Goal: Task Accomplishment & Management: Use online tool/utility

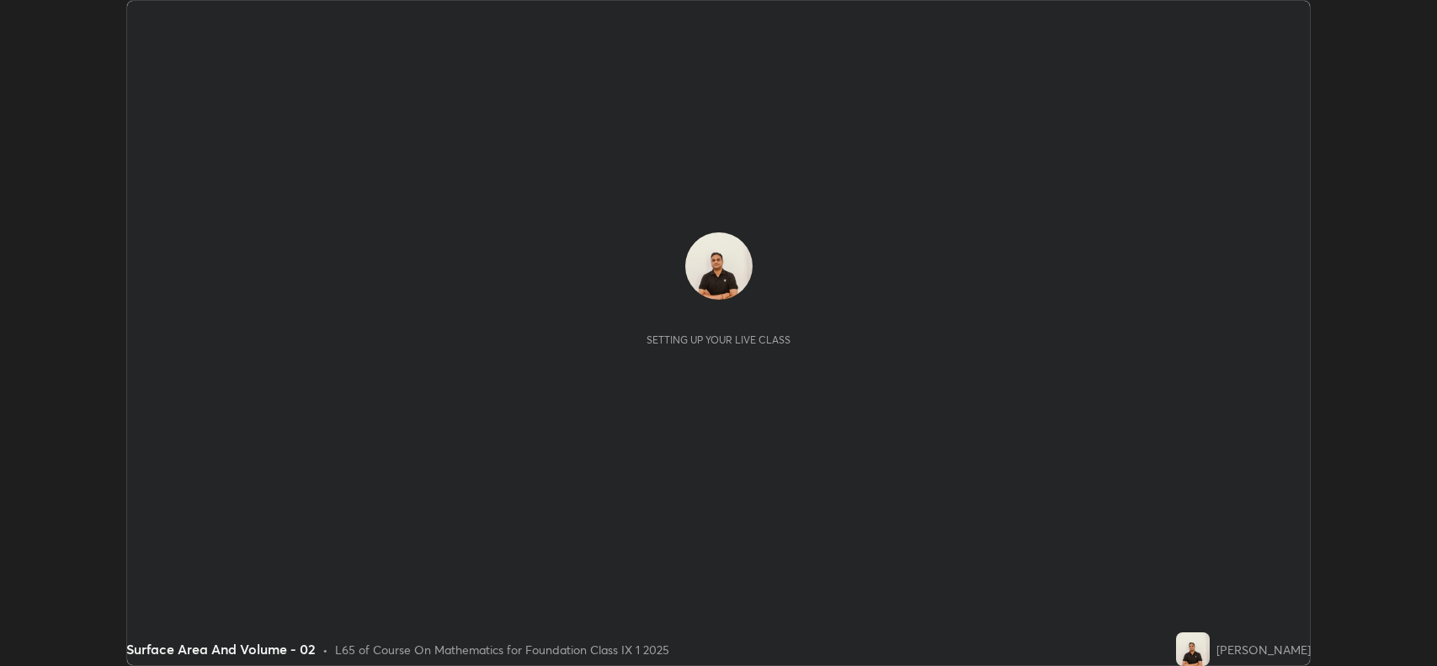
scroll to position [666, 1436]
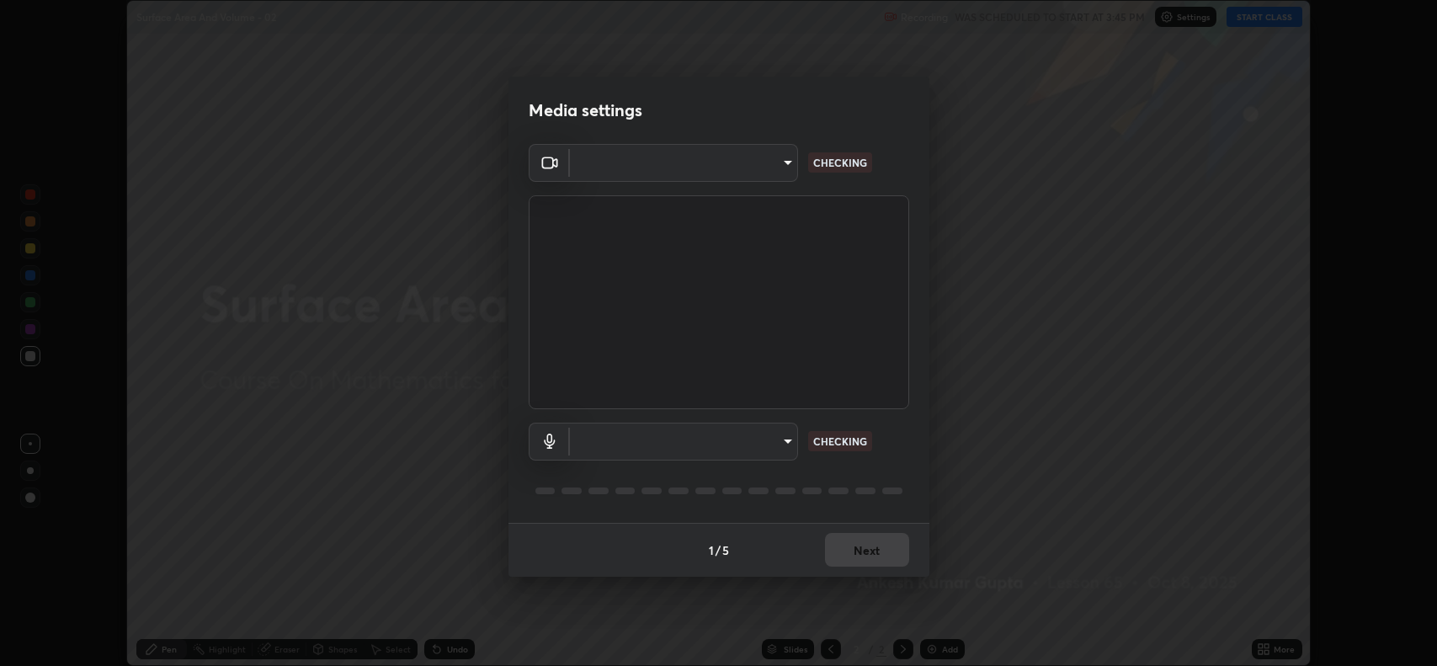
type input "3d3669ab98eb08dfec08fe7205f437c6ca727dbe0dc577df6724b55777633645"
type input "d9901a6431a2261644e2176a95a173659b494592f8df8e4044632e2b5b208f11"
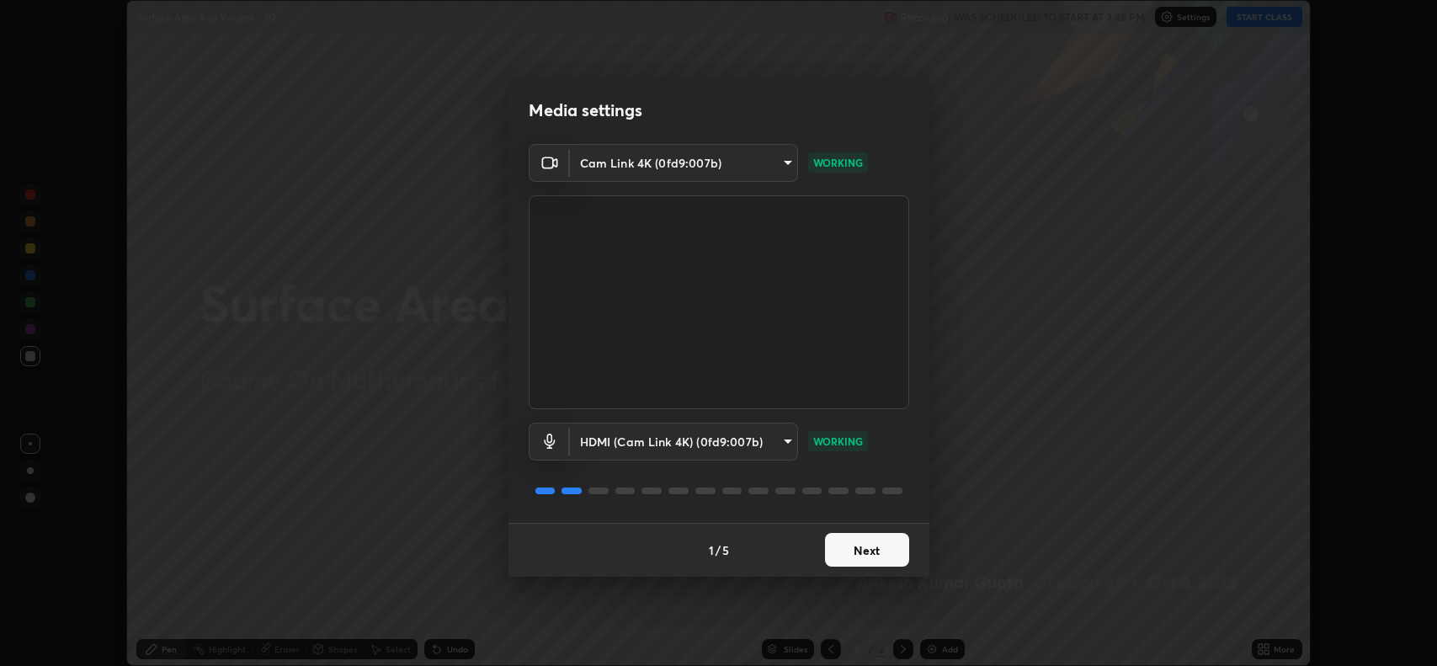
click at [862, 559] on button "Next" at bounding box center [867, 550] width 84 height 34
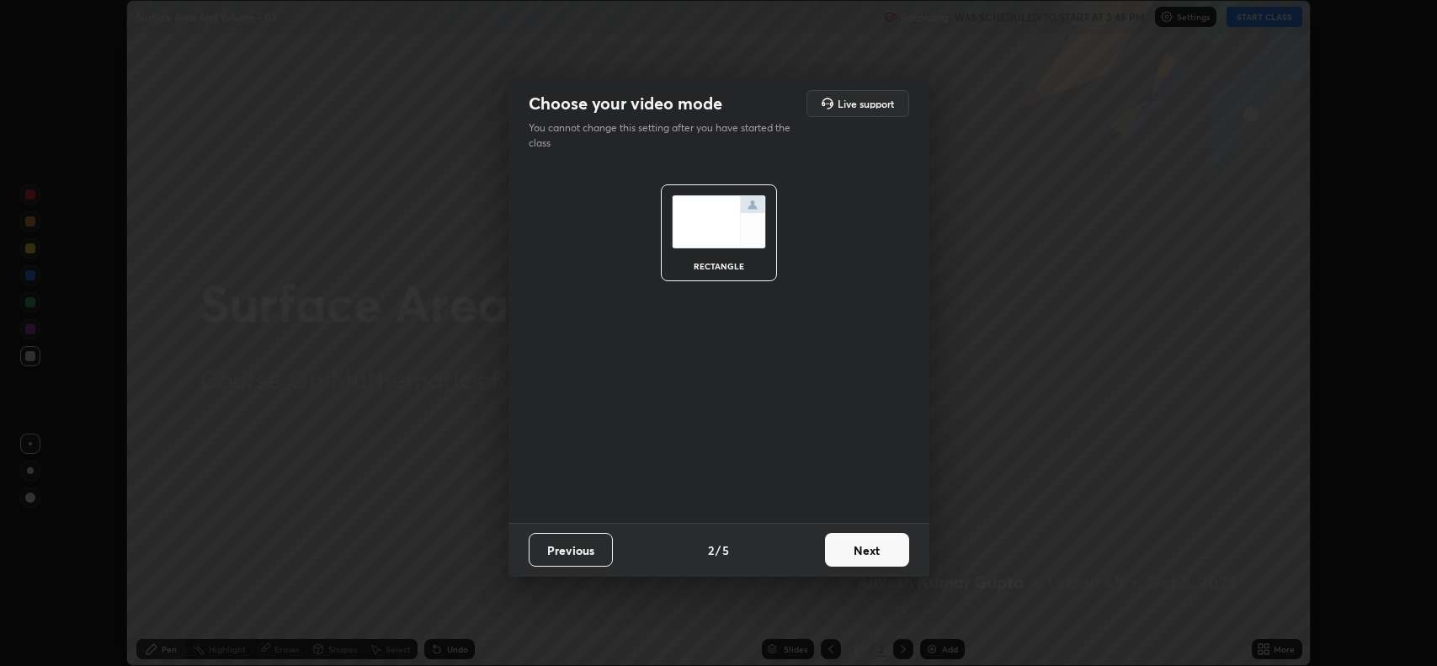
click at [859, 554] on button "Next" at bounding box center [867, 550] width 84 height 34
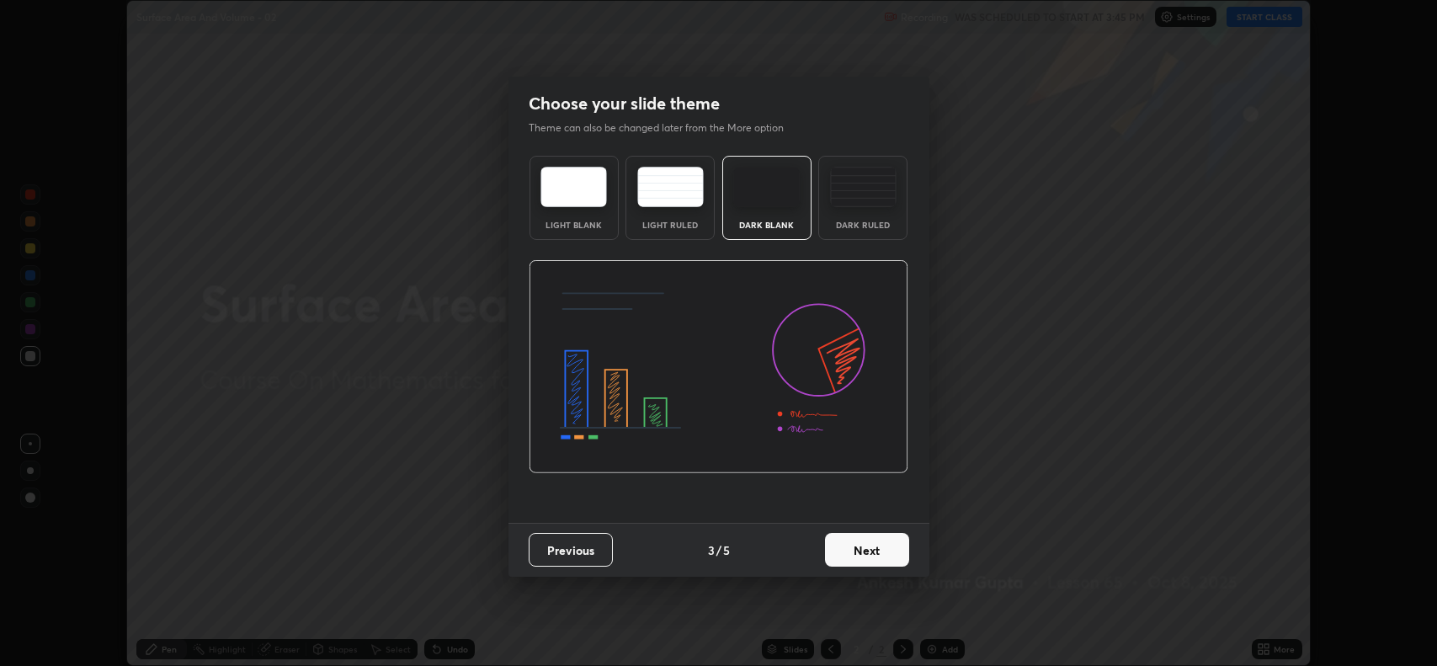
click at [855, 550] on button "Next" at bounding box center [867, 550] width 84 height 34
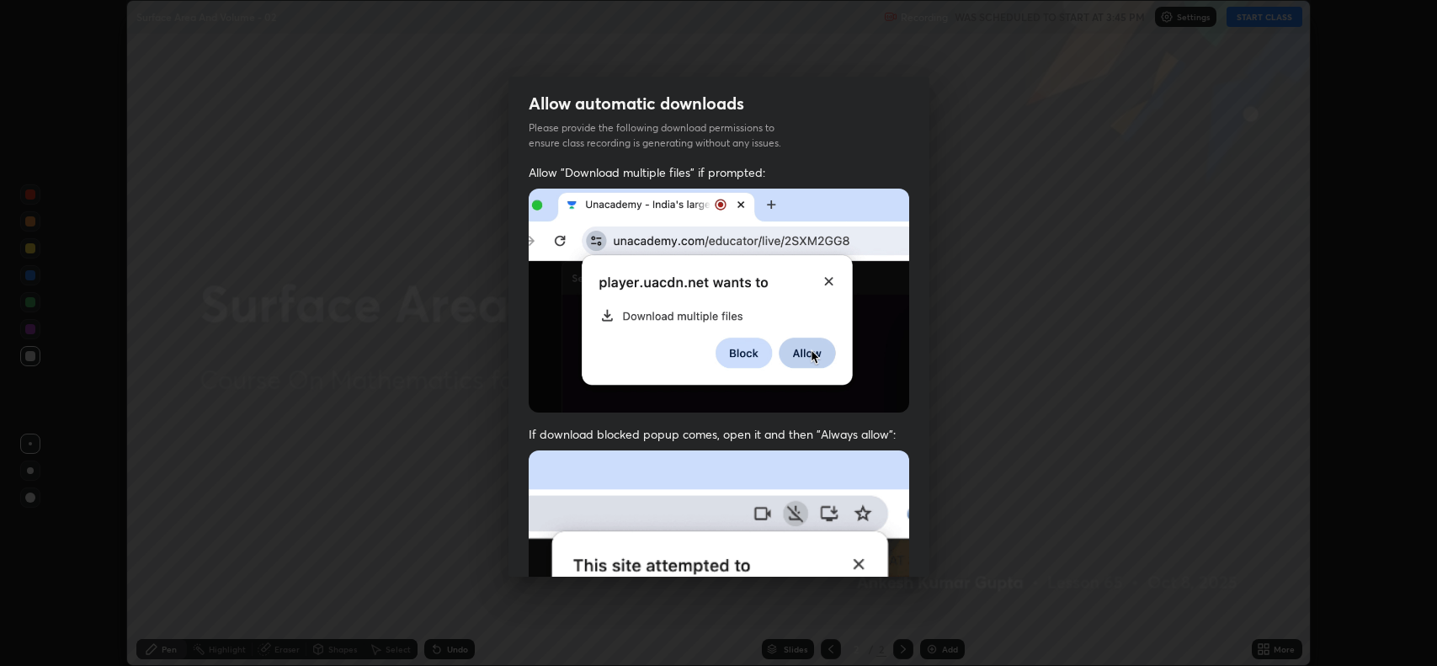
click at [843, 555] on img at bounding box center [719, 634] width 380 height 368
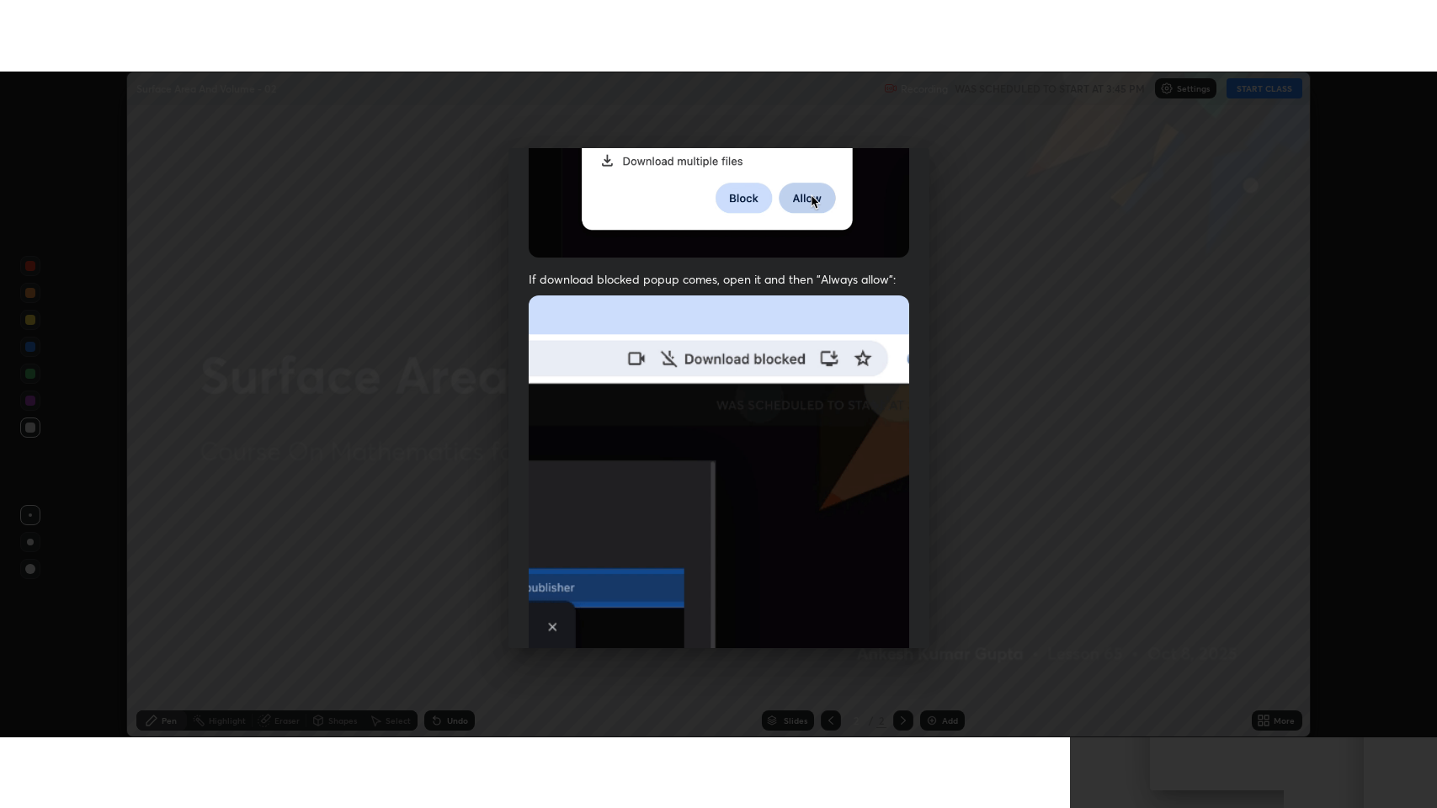
scroll to position [342, 0]
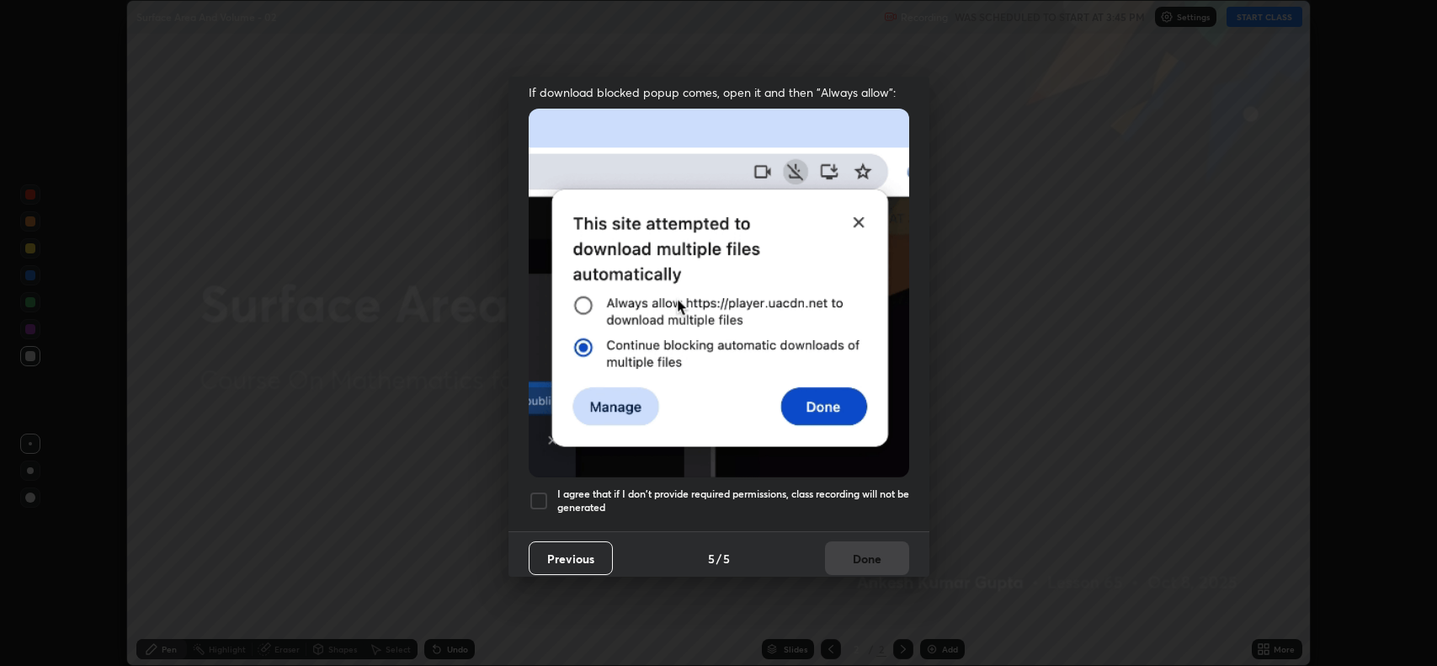
click at [530, 498] on div at bounding box center [539, 501] width 20 height 20
click at [825, 549] on button "Done" at bounding box center [867, 558] width 84 height 34
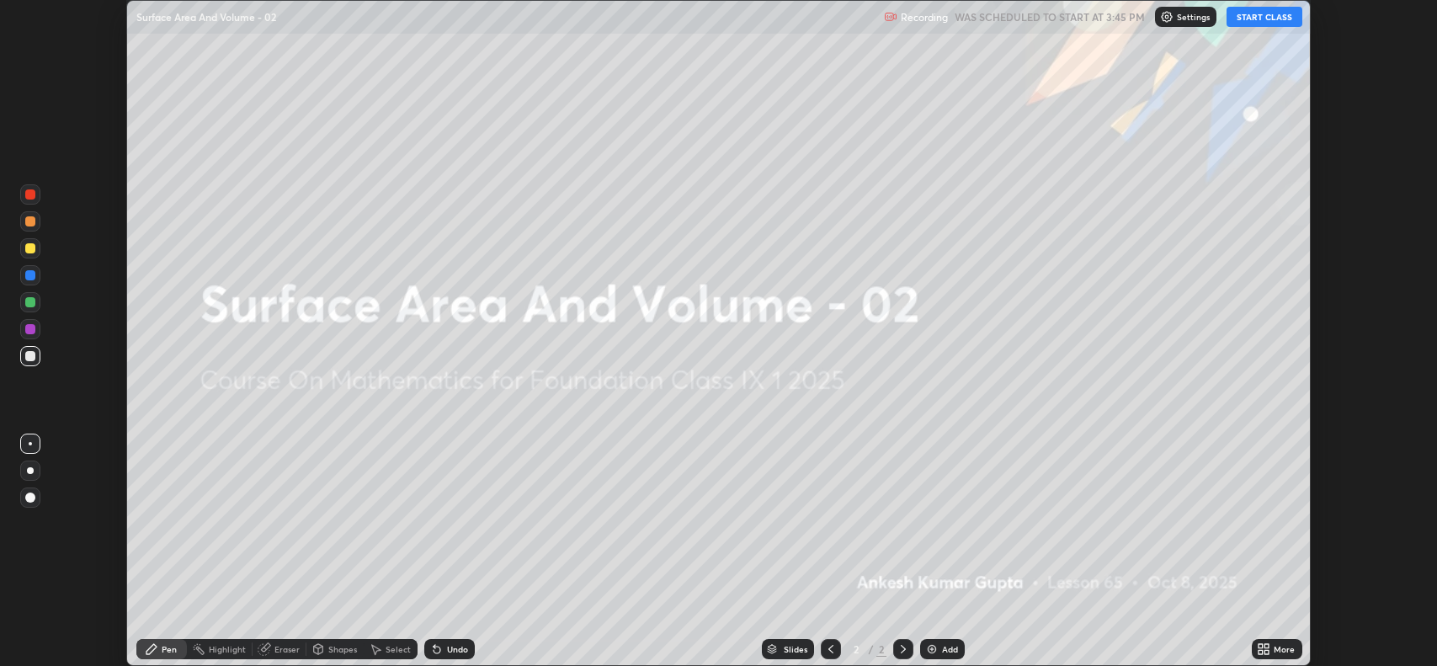
click at [1239, 20] on button "START CLASS" at bounding box center [1264, 17] width 76 height 20
click at [1266, 652] on icon at bounding box center [1267, 652] width 4 height 4
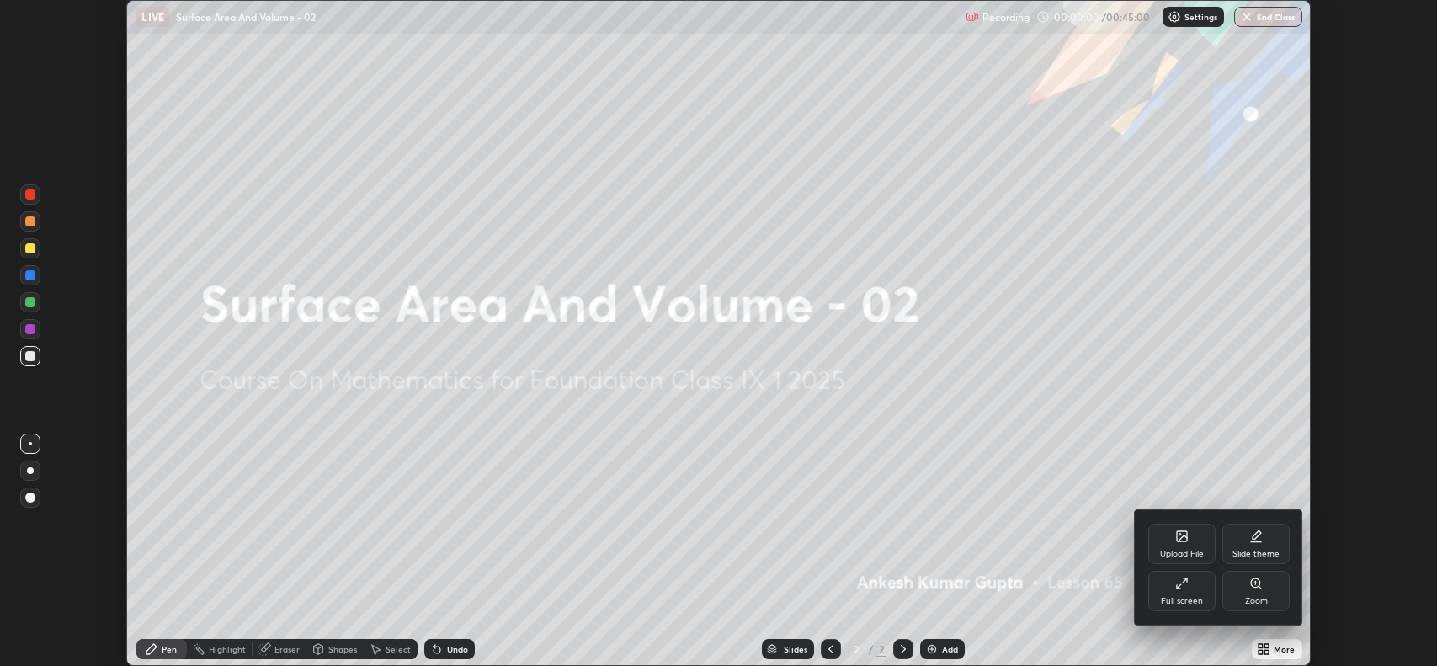
click at [1172, 597] on div "Full screen" at bounding box center [1182, 601] width 42 height 8
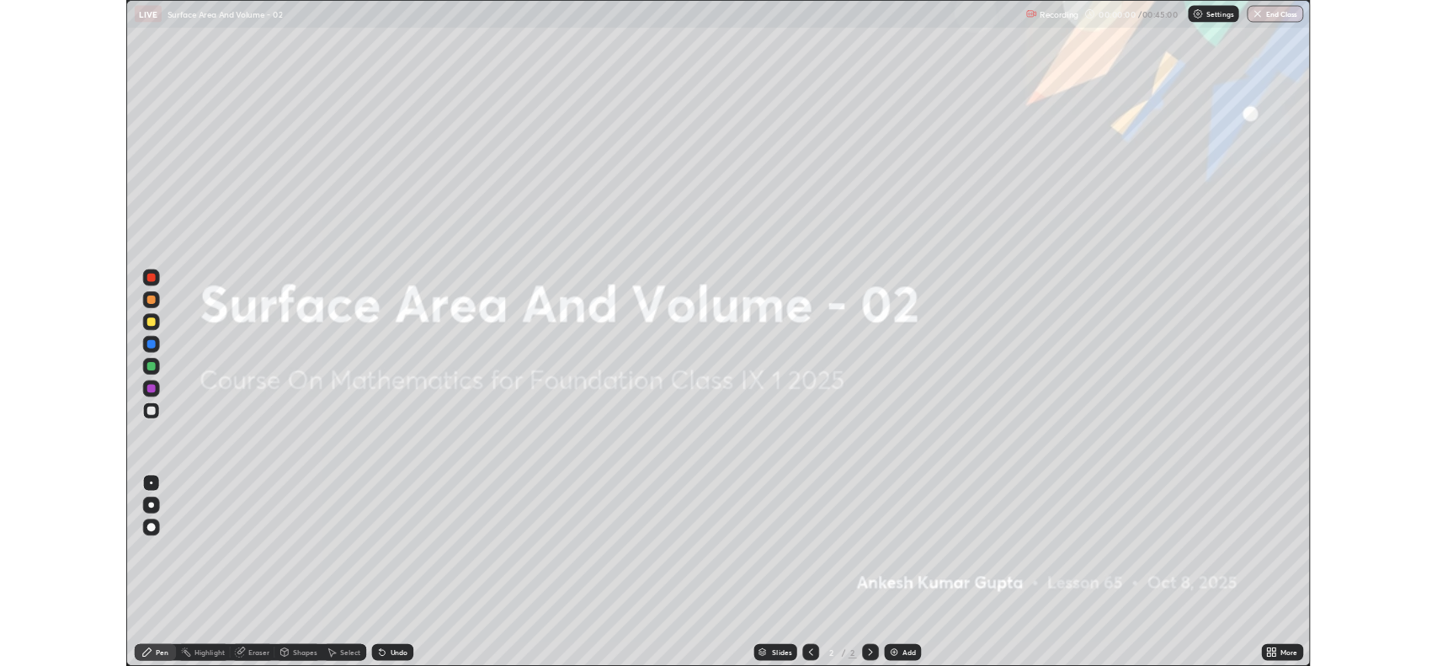
scroll to position [808, 1437]
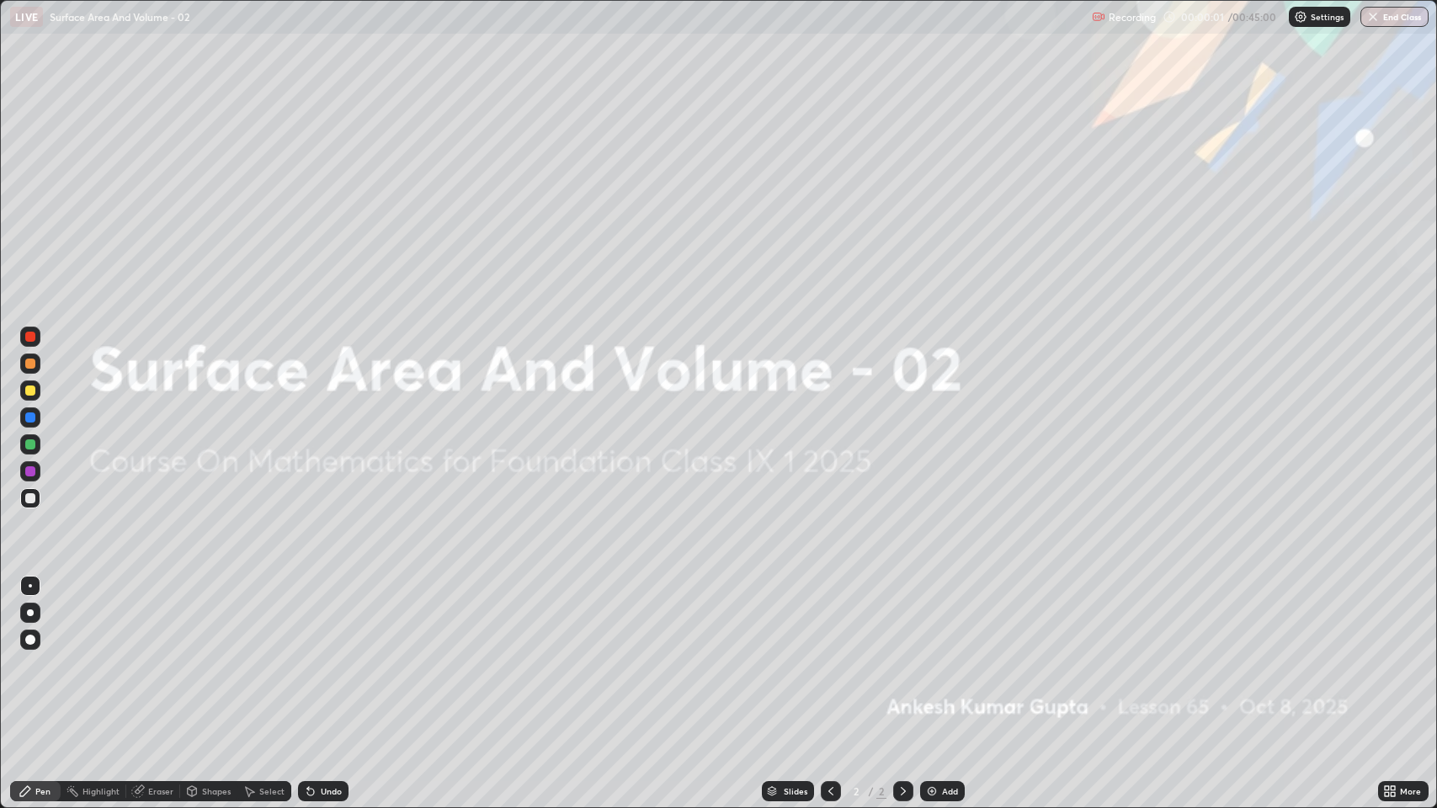
click at [926, 665] on img at bounding box center [931, 791] width 13 height 13
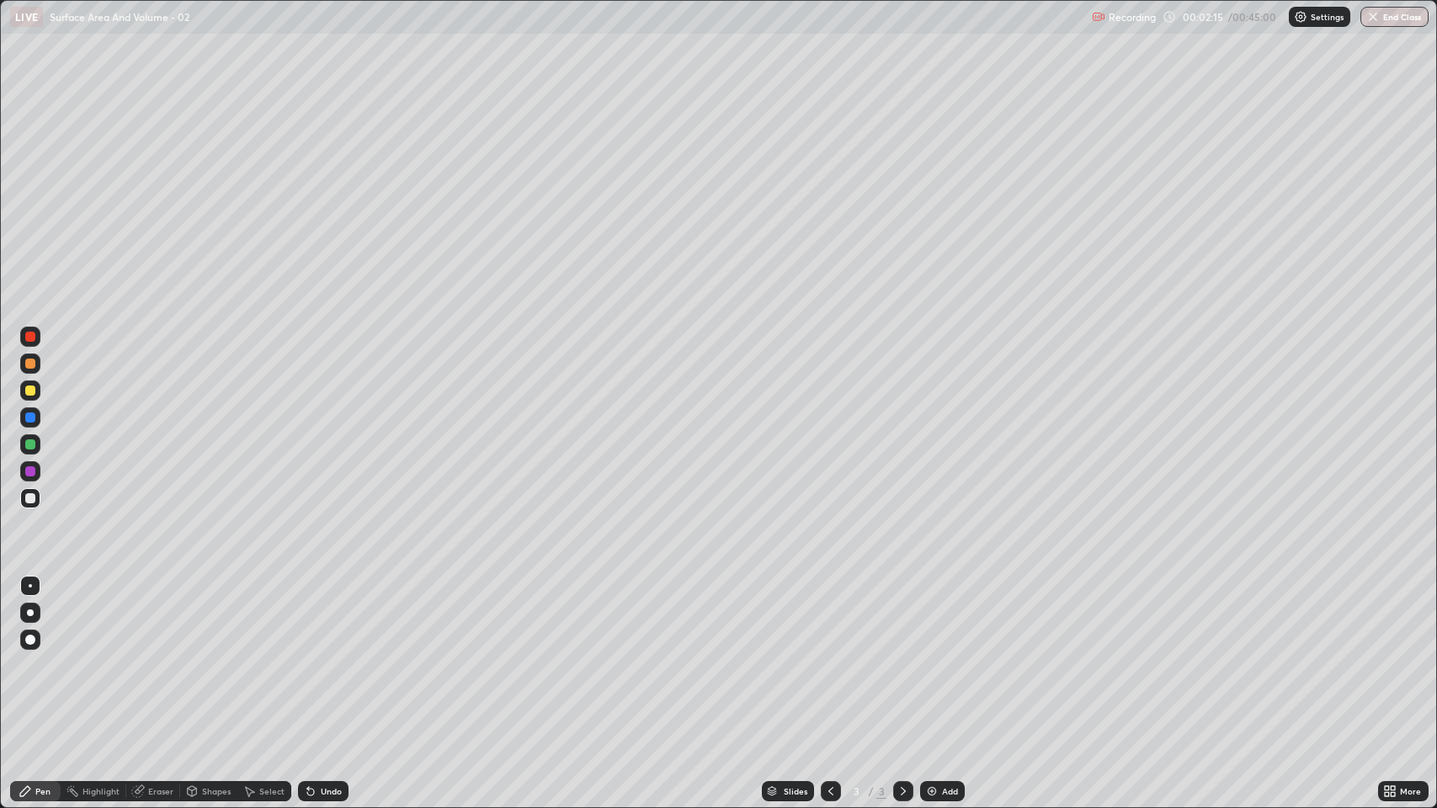
click at [165, 665] on div "Eraser" at bounding box center [160, 791] width 25 height 8
click at [47, 665] on div "Pen" at bounding box center [42, 791] width 15 height 8
click at [309, 665] on icon at bounding box center [310, 792] width 7 height 7
click at [37, 393] on div at bounding box center [30, 390] width 20 height 20
click at [161, 665] on div "Eraser" at bounding box center [160, 791] width 25 height 8
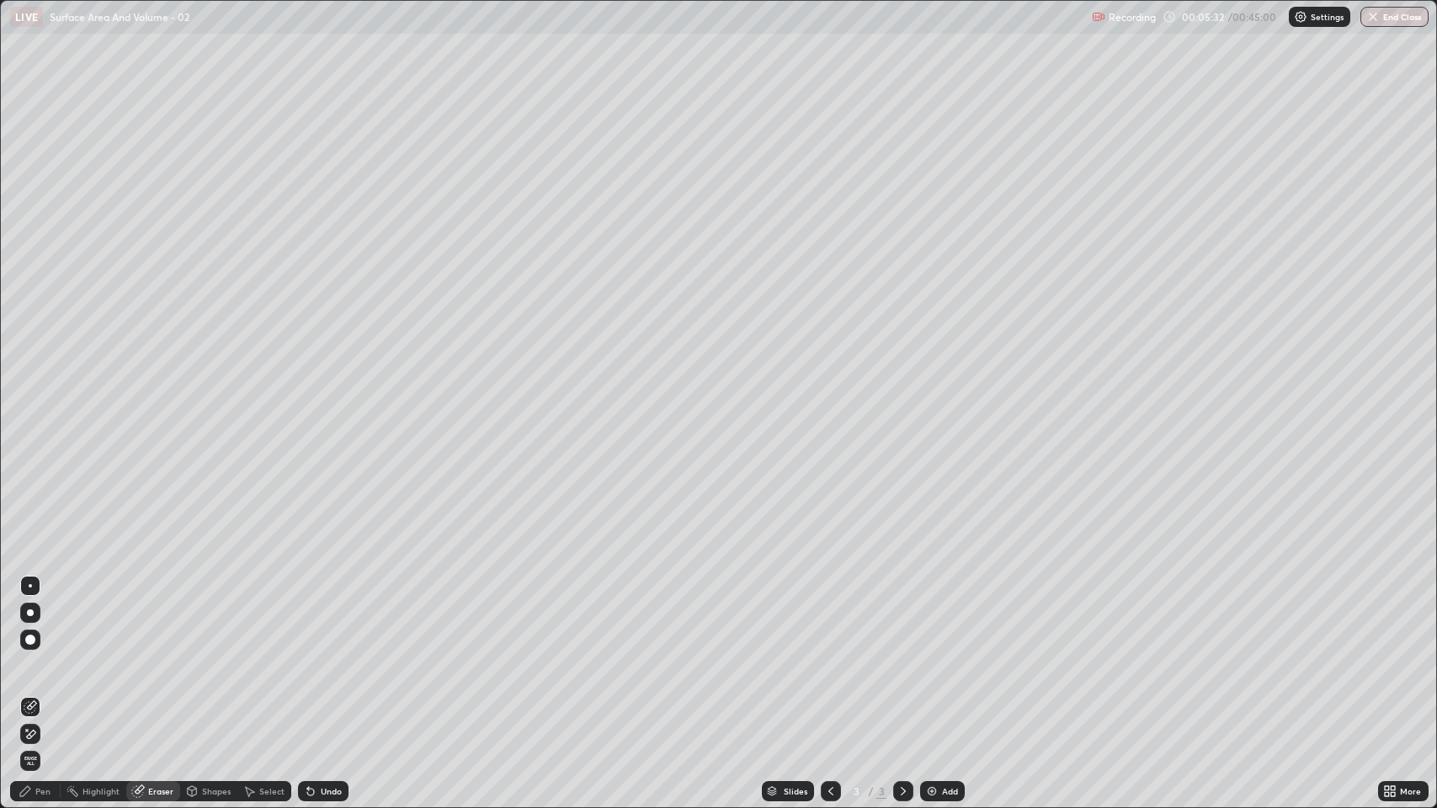
click at [50, 665] on div "Pen" at bounding box center [42, 791] width 15 height 8
click at [31, 499] on div at bounding box center [30, 498] width 10 height 10
click at [933, 665] on img at bounding box center [931, 791] width 13 height 13
click at [335, 665] on div "Undo" at bounding box center [323, 791] width 51 height 20
click at [946, 665] on div "Add" at bounding box center [950, 791] width 16 height 8
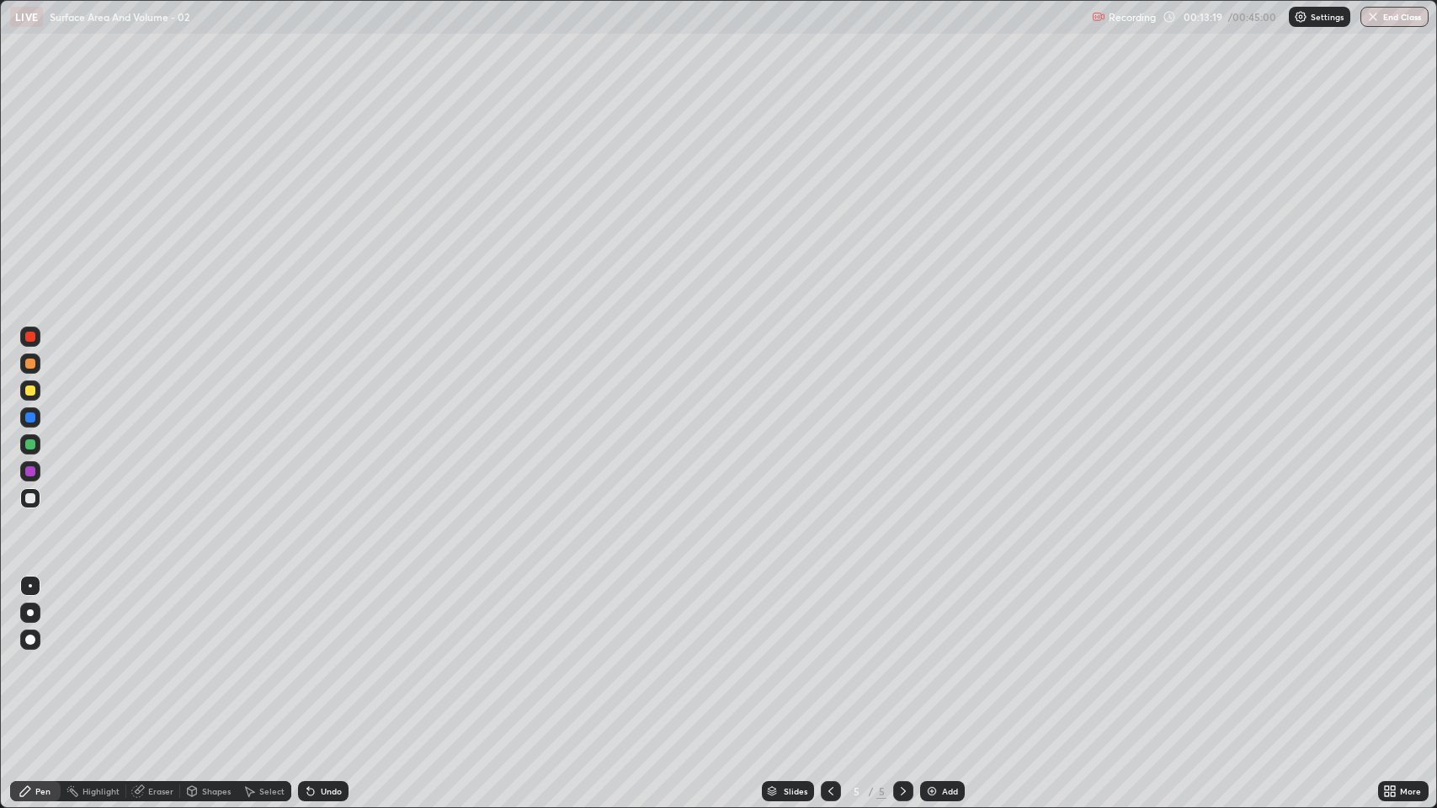
click at [215, 665] on div "Shapes" at bounding box center [216, 791] width 29 height 8
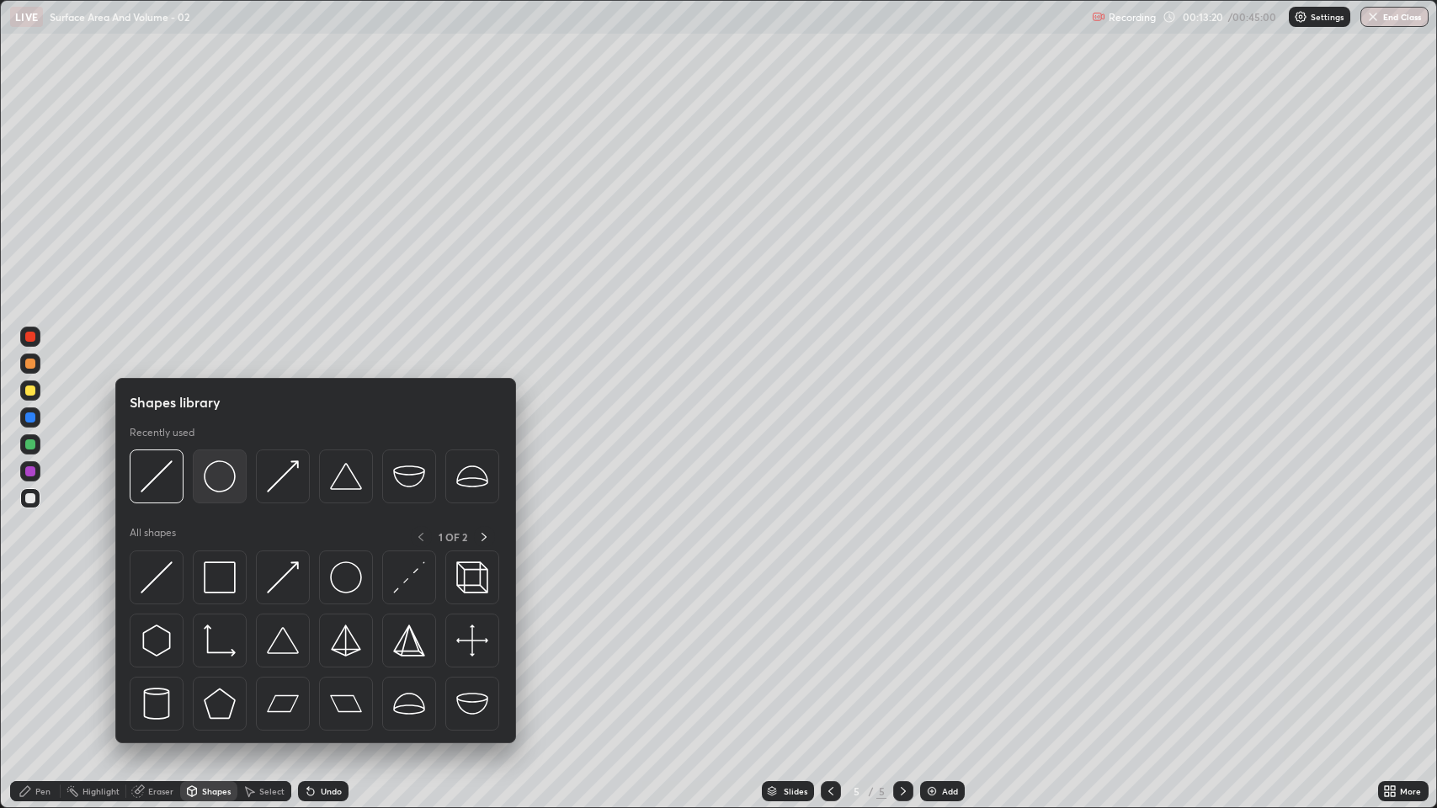
click at [218, 492] on div at bounding box center [220, 476] width 54 height 54
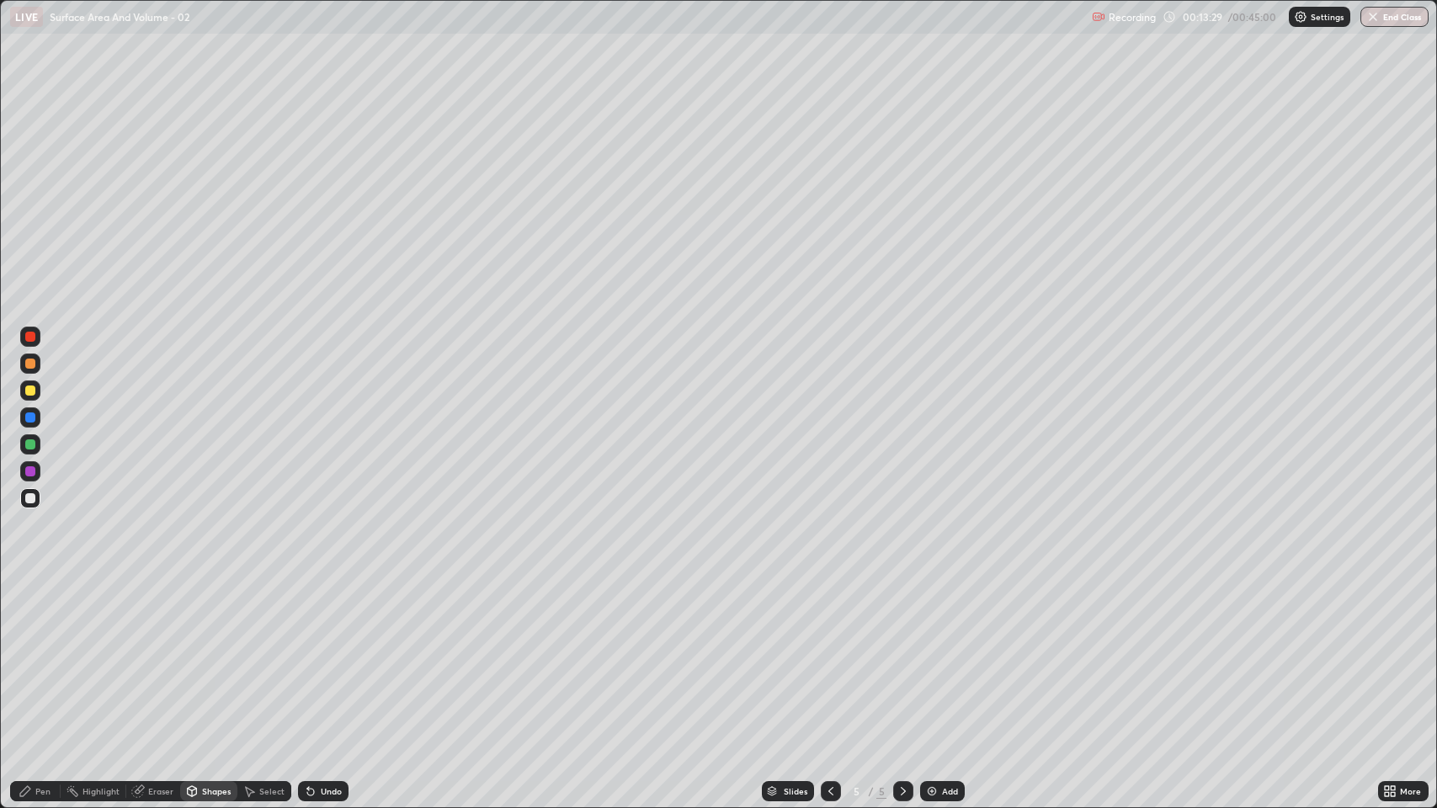
click at [157, 665] on div "Eraser" at bounding box center [160, 791] width 25 height 8
click at [212, 665] on div "Shapes" at bounding box center [216, 791] width 29 height 8
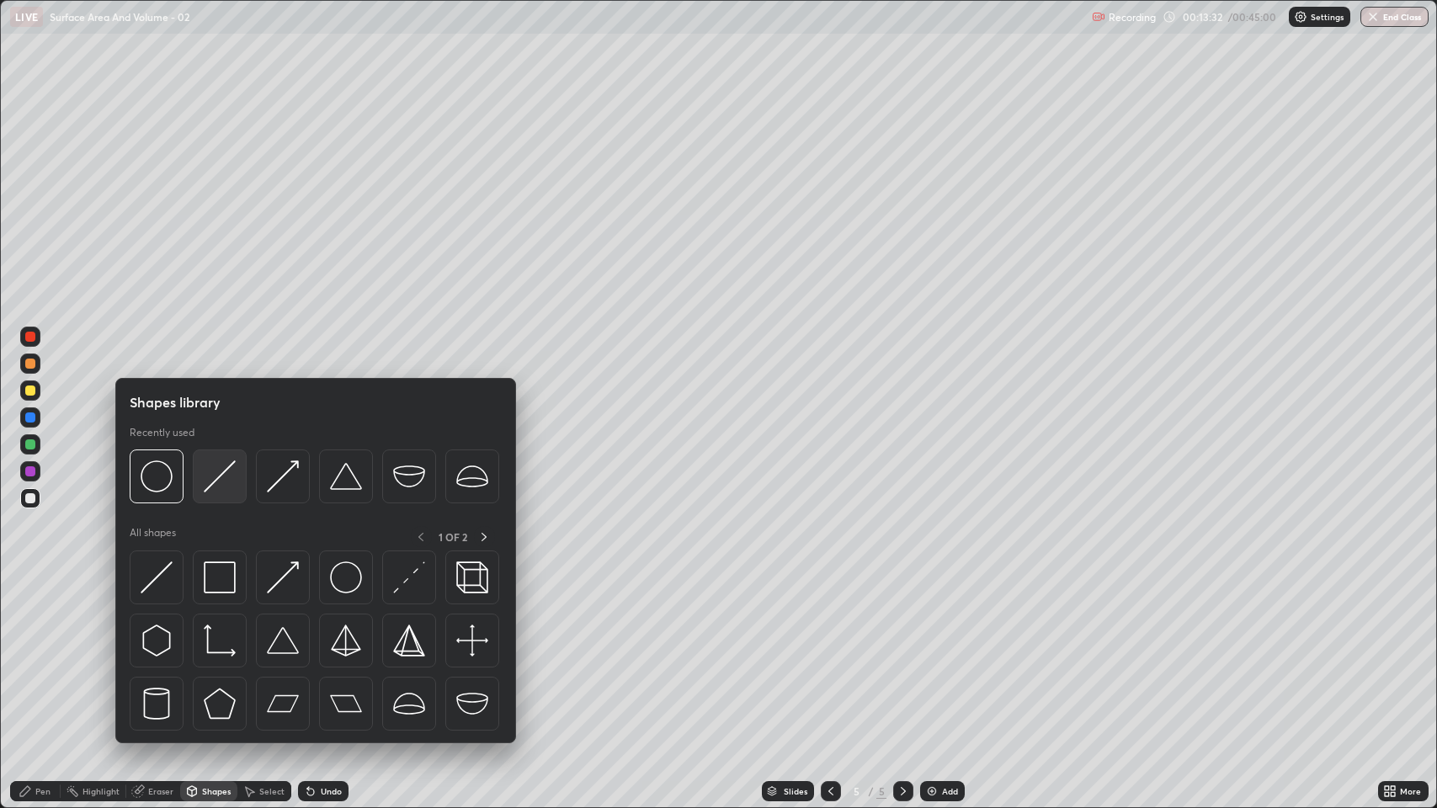
click at [223, 489] on img at bounding box center [220, 476] width 32 height 32
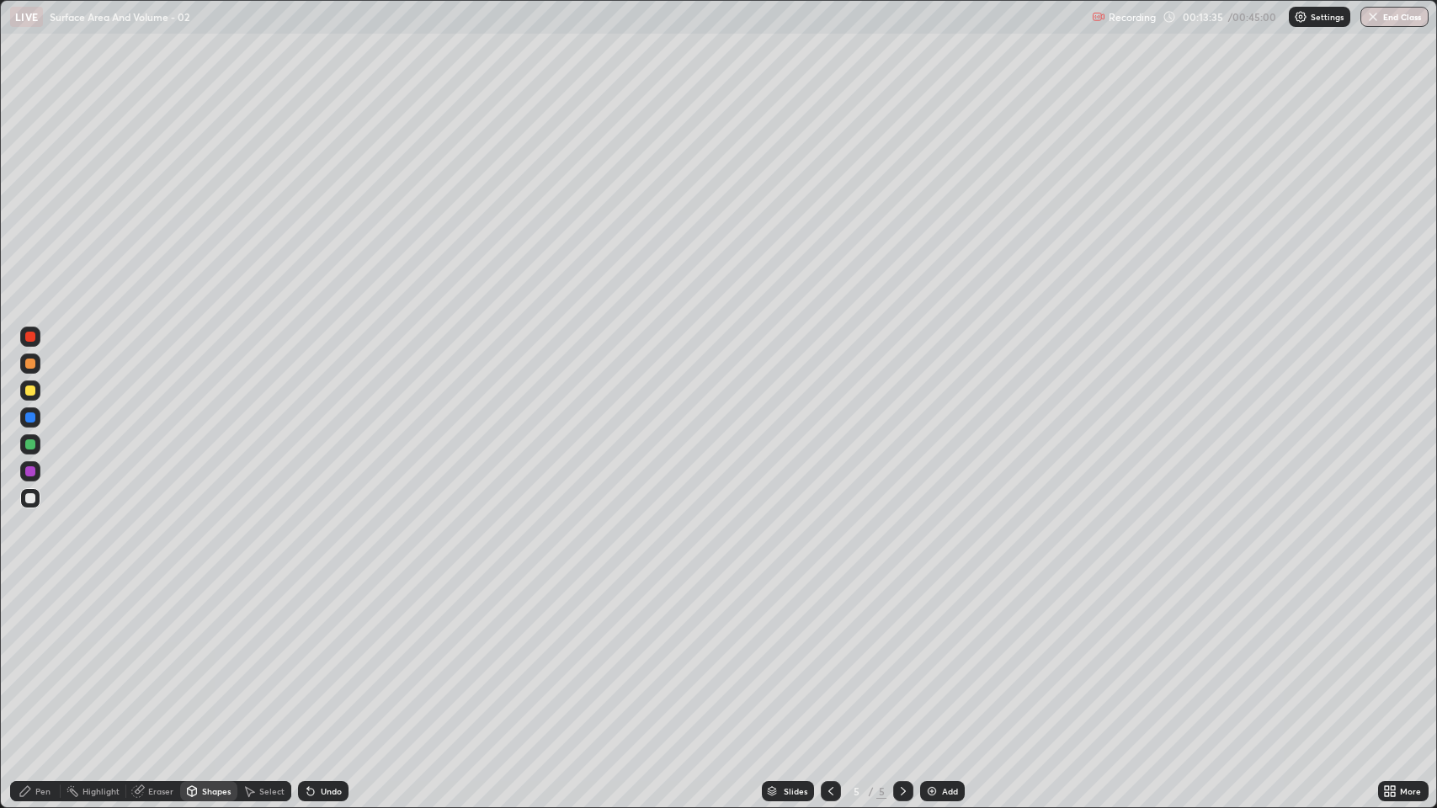
click at [326, 665] on div "Undo" at bounding box center [331, 791] width 21 height 8
click at [322, 665] on div "Undo" at bounding box center [331, 791] width 21 height 8
click at [49, 665] on div "Pen" at bounding box center [42, 791] width 15 height 8
click at [159, 665] on div "Eraser" at bounding box center [160, 791] width 25 height 8
click at [52, 665] on div "Pen" at bounding box center [35, 791] width 51 height 20
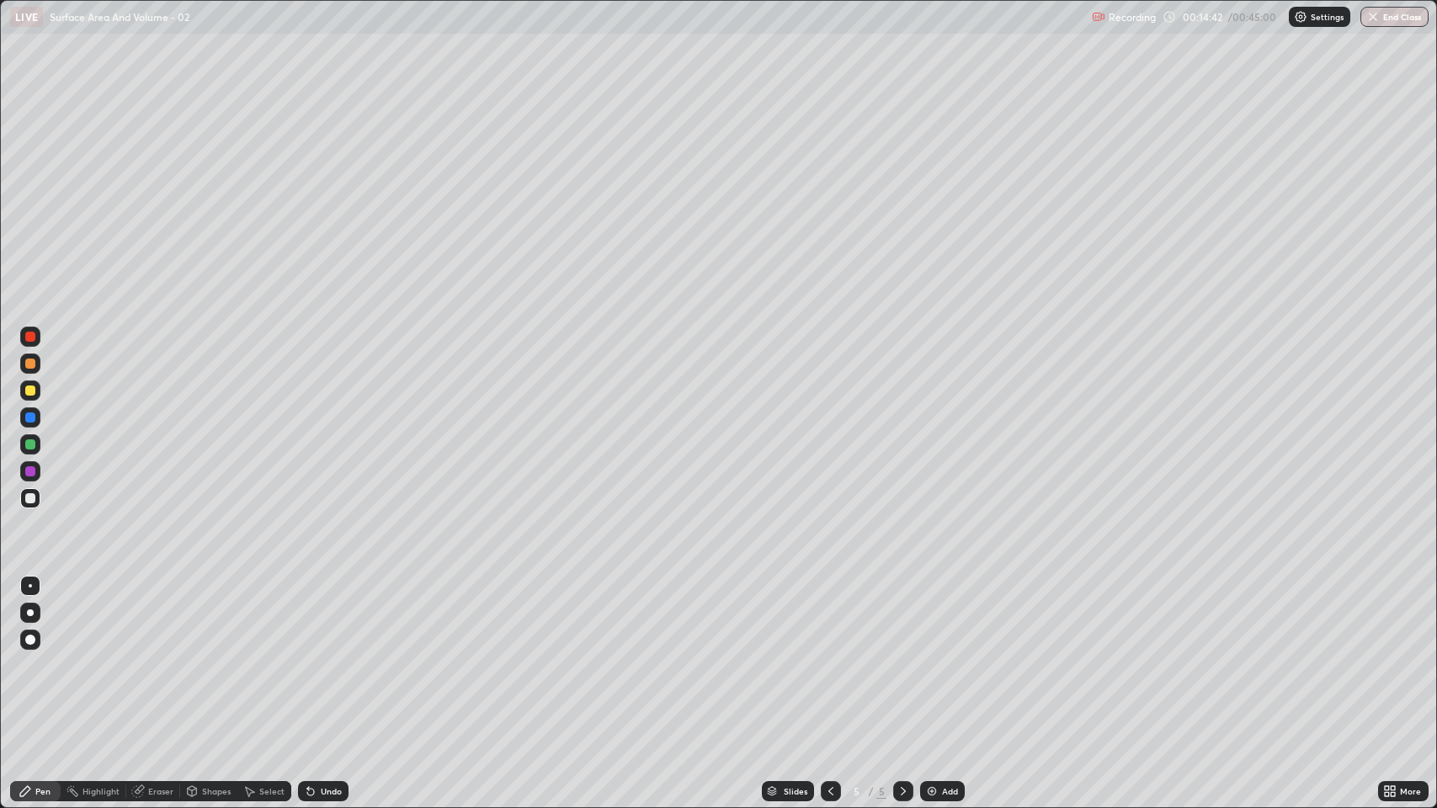
click at [98, 665] on div "Highlight" at bounding box center [94, 791] width 66 height 20
click at [47, 665] on div "Pen" at bounding box center [35, 791] width 51 height 20
click at [931, 665] on img at bounding box center [931, 791] width 13 height 13
click at [327, 665] on div "Undo" at bounding box center [331, 791] width 21 height 8
click at [216, 665] on div "Shapes" at bounding box center [216, 791] width 29 height 8
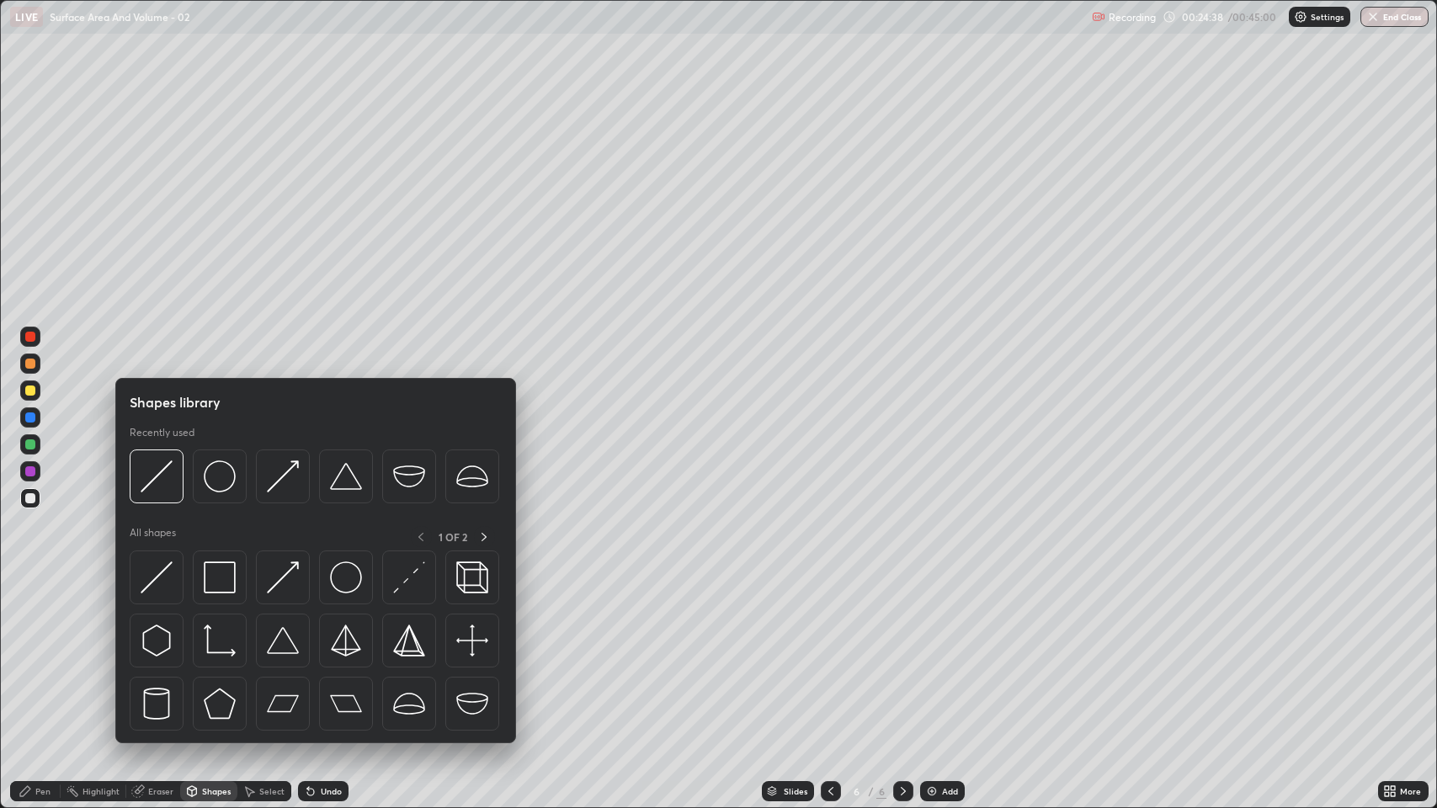
click at [159, 665] on div "Eraser" at bounding box center [160, 791] width 25 height 8
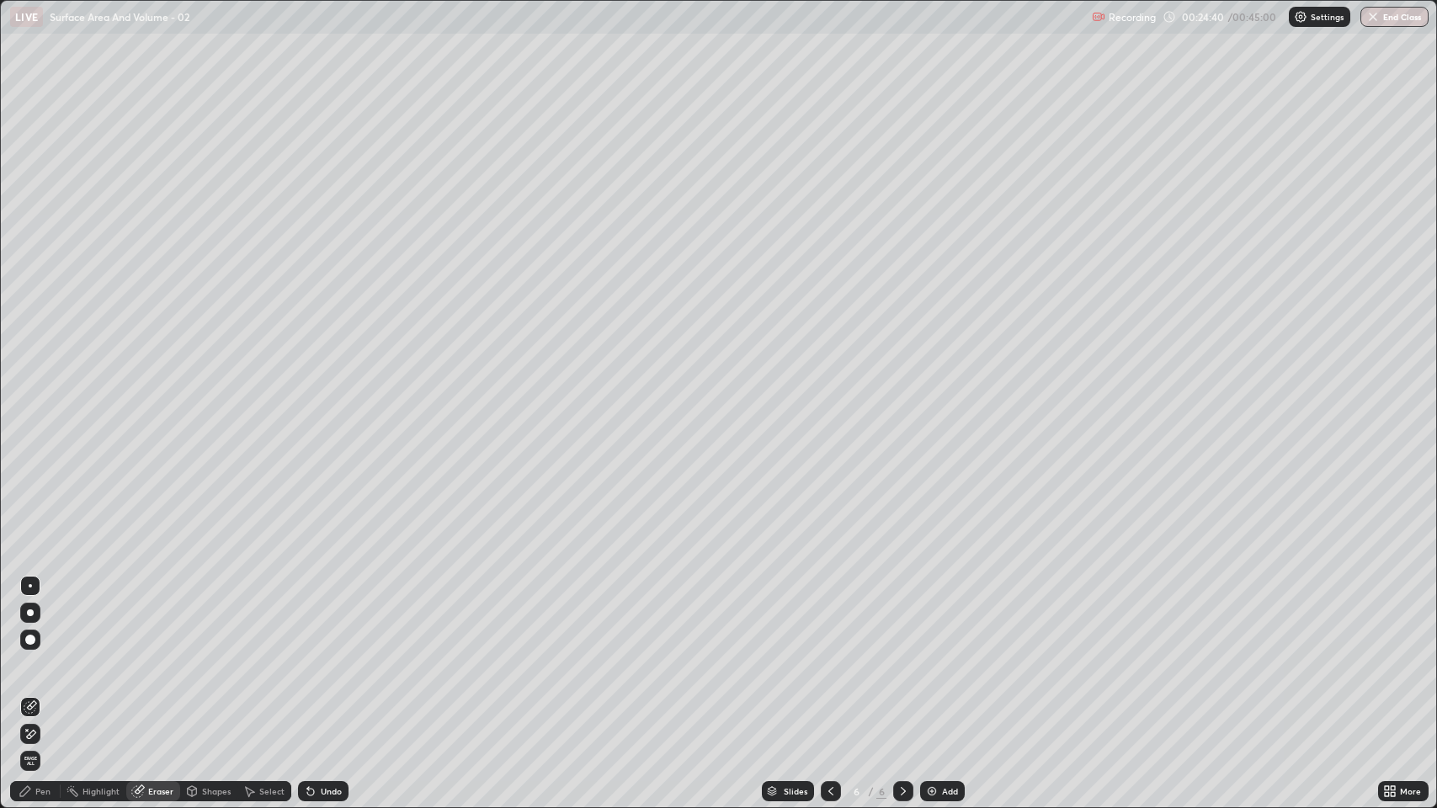
click at [42, 665] on div "Pen" at bounding box center [35, 791] width 51 height 20
click at [931, 665] on img at bounding box center [931, 791] width 13 height 13
click at [943, 665] on div "Add" at bounding box center [942, 791] width 45 height 20
click at [155, 665] on div "Eraser" at bounding box center [153, 791] width 54 height 20
click at [40, 665] on div "Pen" at bounding box center [35, 791] width 51 height 20
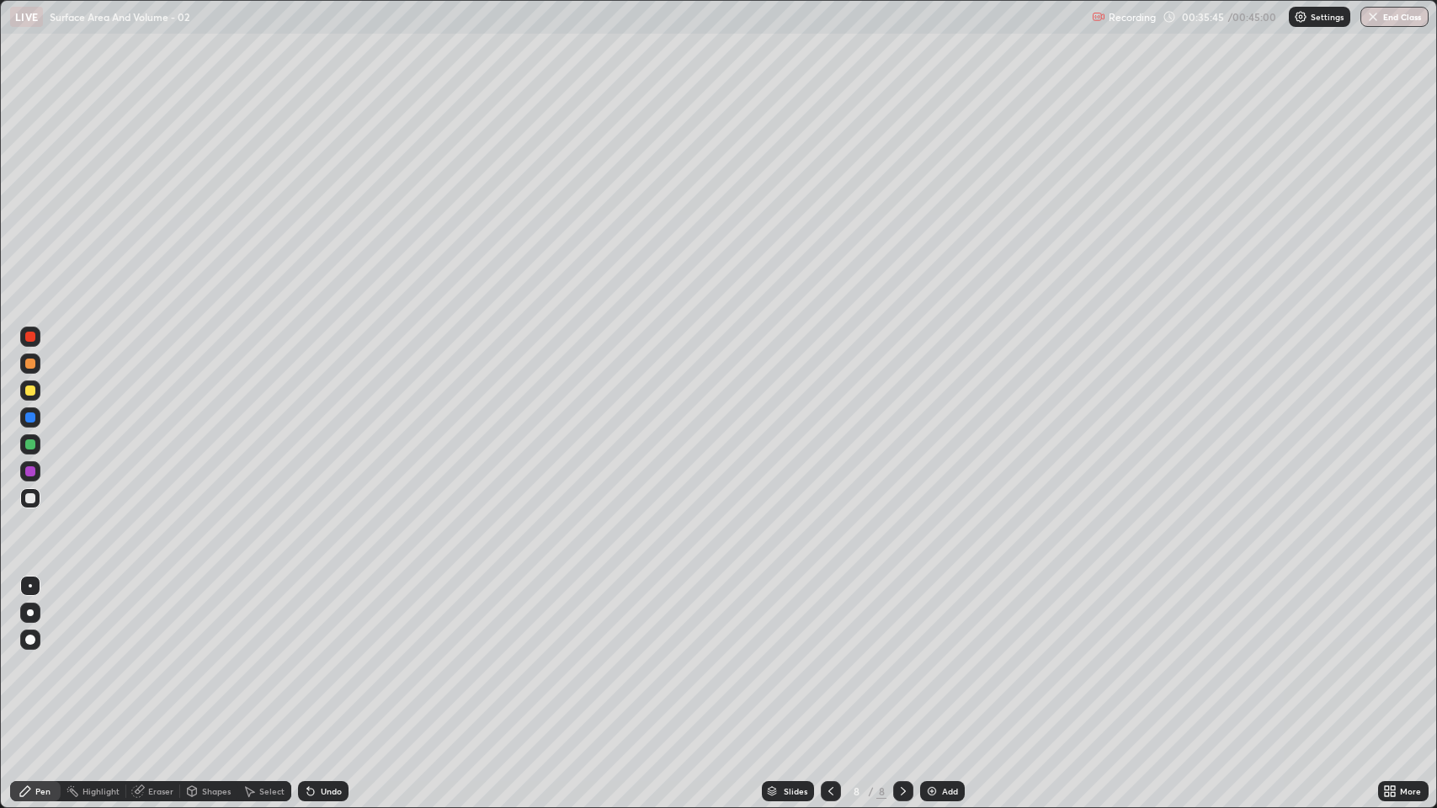
click at [162, 665] on div "Eraser" at bounding box center [160, 791] width 25 height 8
click at [45, 665] on div "Pen" at bounding box center [42, 791] width 15 height 8
click at [32, 389] on div at bounding box center [30, 391] width 10 height 10
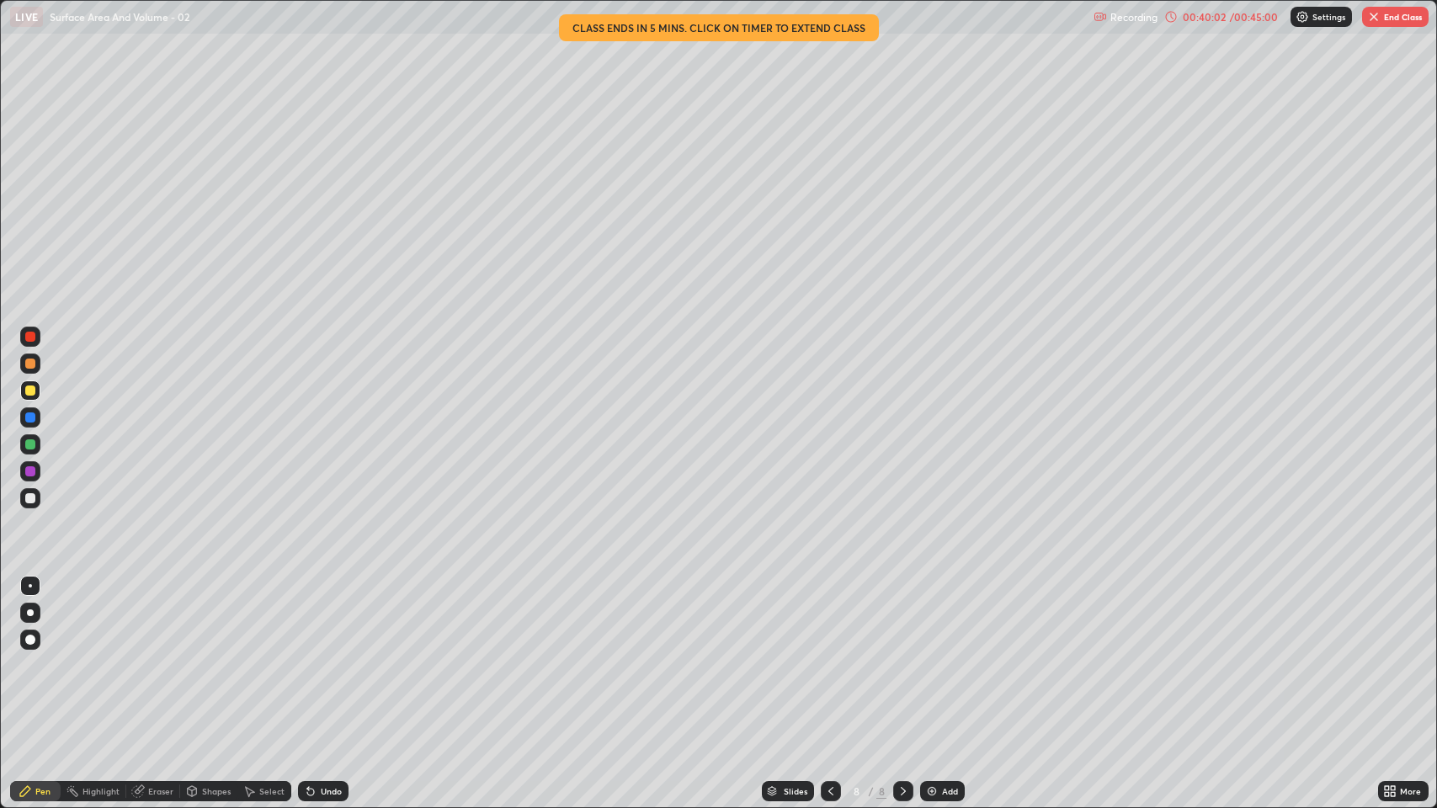
click at [150, 665] on div "Eraser" at bounding box center [160, 791] width 25 height 8
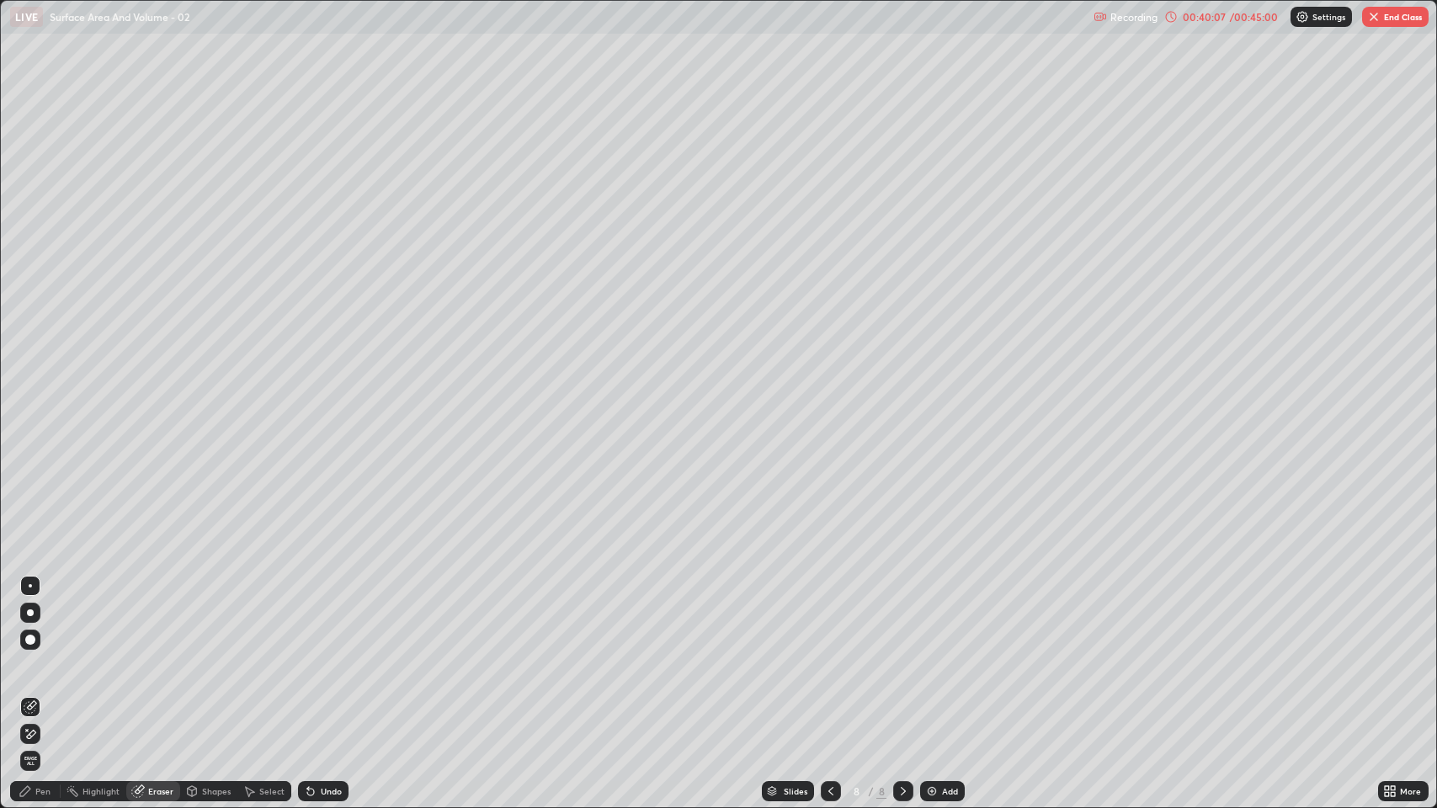
click at [39, 665] on div "Pen" at bounding box center [42, 791] width 15 height 8
click at [162, 665] on div "Eraser" at bounding box center [160, 791] width 25 height 8
click at [46, 665] on div "Pen" at bounding box center [42, 791] width 15 height 8
click at [155, 665] on div "Eraser" at bounding box center [160, 791] width 25 height 8
click at [34, 665] on div "Pen" at bounding box center [35, 791] width 51 height 20
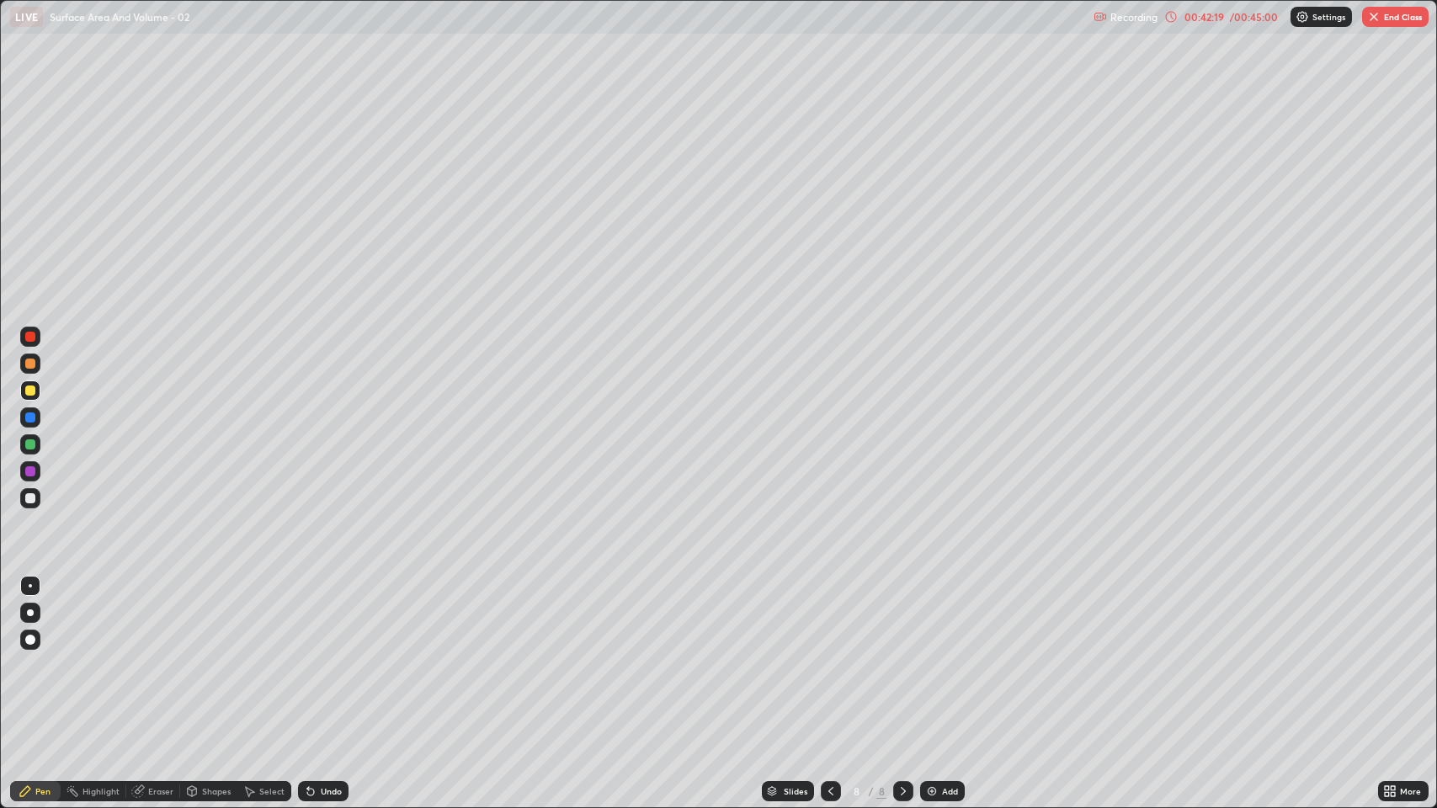
click at [145, 665] on div "Eraser" at bounding box center [153, 791] width 54 height 20
click at [34, 665] on div "Pen" at bounding box center [35, 791] width 51 height 20
click at [937, 665] on div "Add" at bounding box center [942, 791] width 45 height 20
click at [1397, 15] on button "End Class" at bounding box center [1395, 17] width 66 height 20
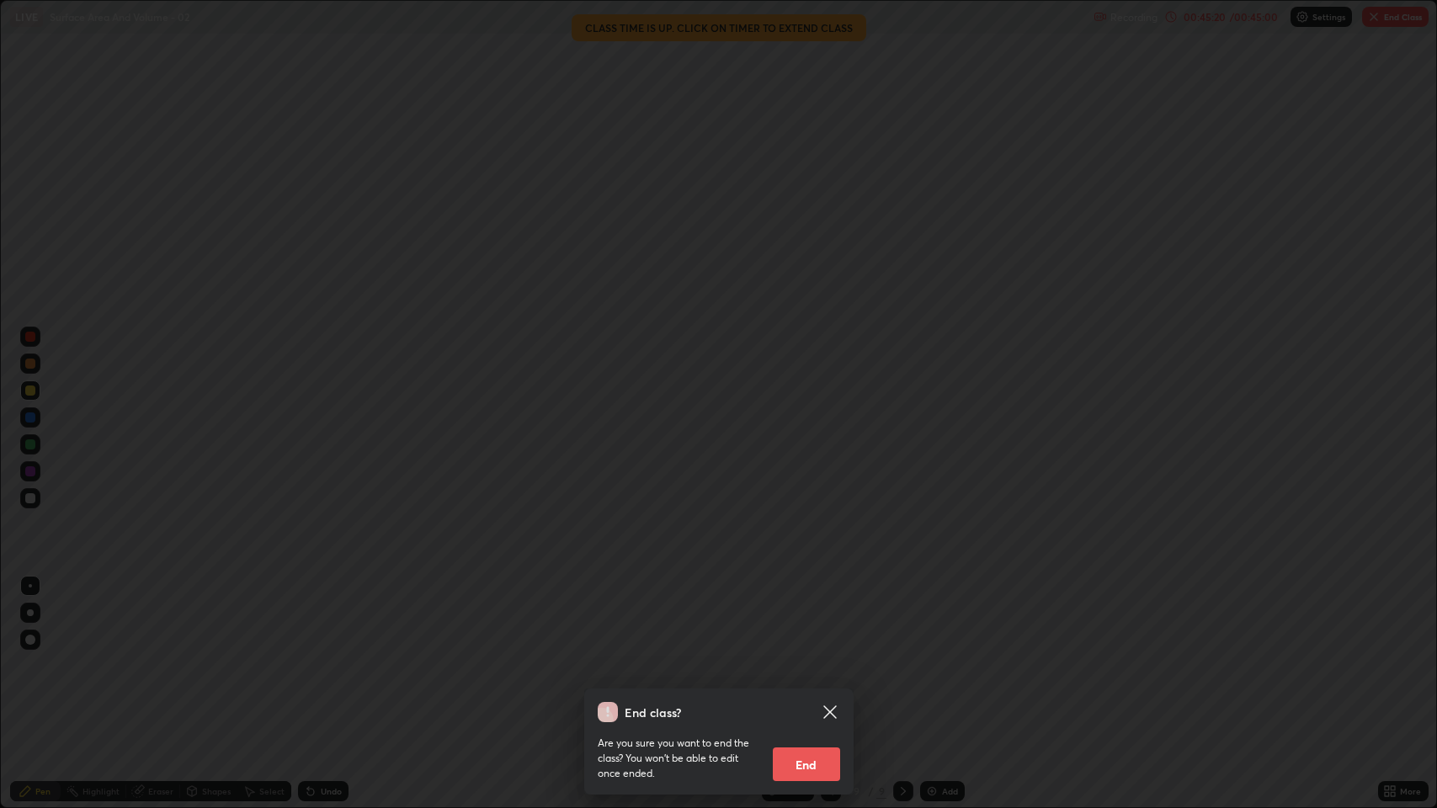
click at [816, 665] on button "End" at bounding box center [806, 764] width 67 height 34
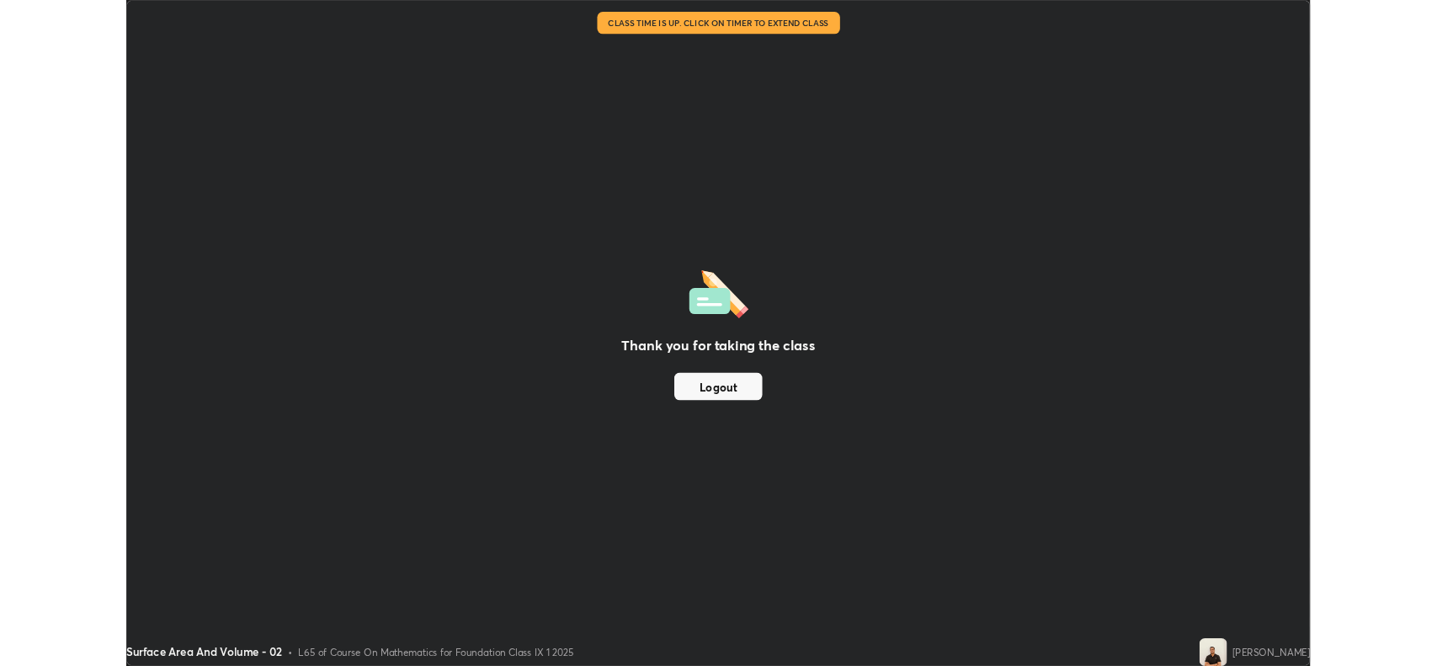
scroll to position [83509, 82738]
